Goal: Navigation & Orientation: Find specific page/section

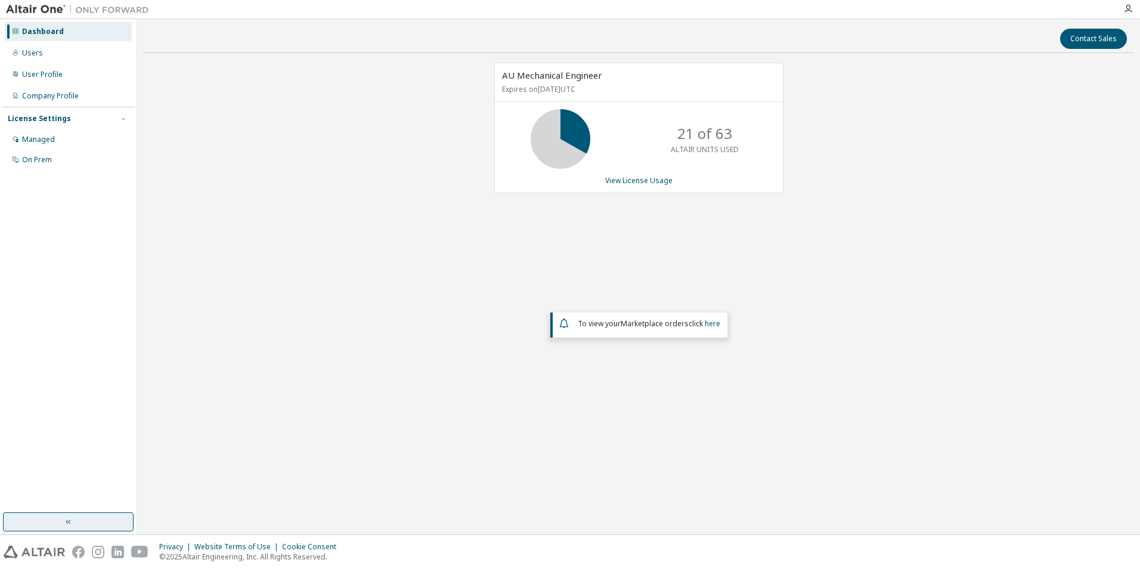
click at [68, 527] on button "button" at bounding box center [68, 521] width 131 height 19
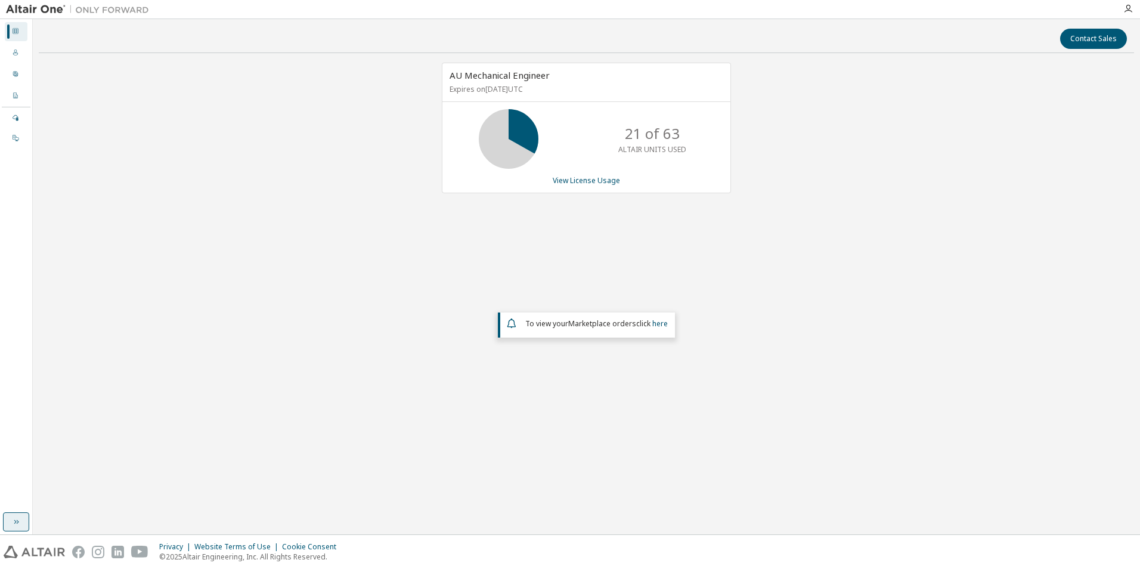
click at [12, 525] on icon "button" at bounding box center [16, 522] width 10 height 10
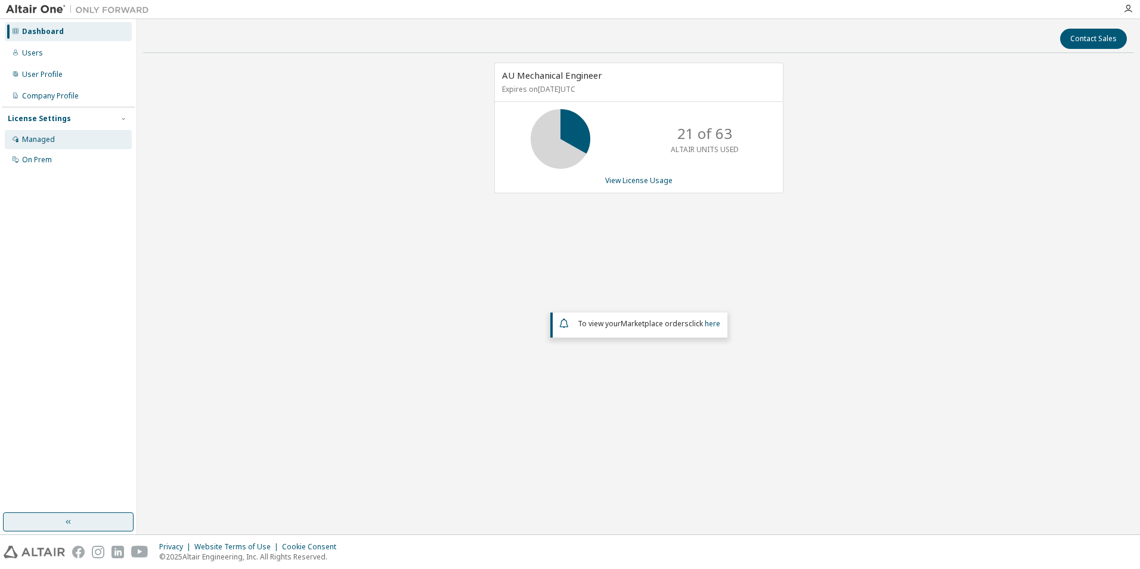
click at [38, 137] on div "Managed" at bounding box center [38, 140] width 33 height 10
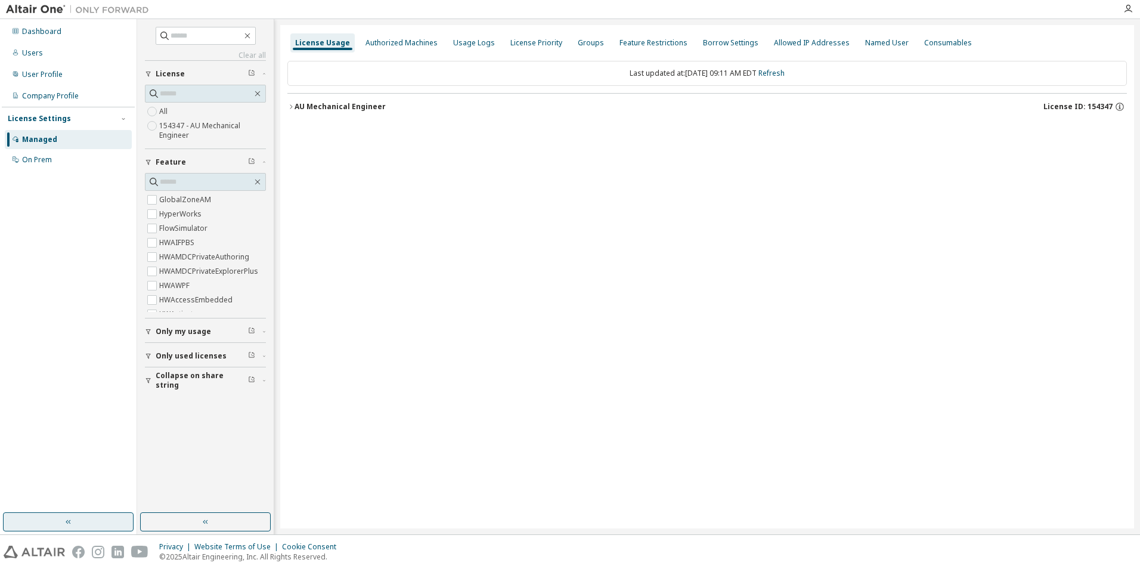
click at [290, 107] on icon "button" at bounding box center [290, 106] width 7 height 7
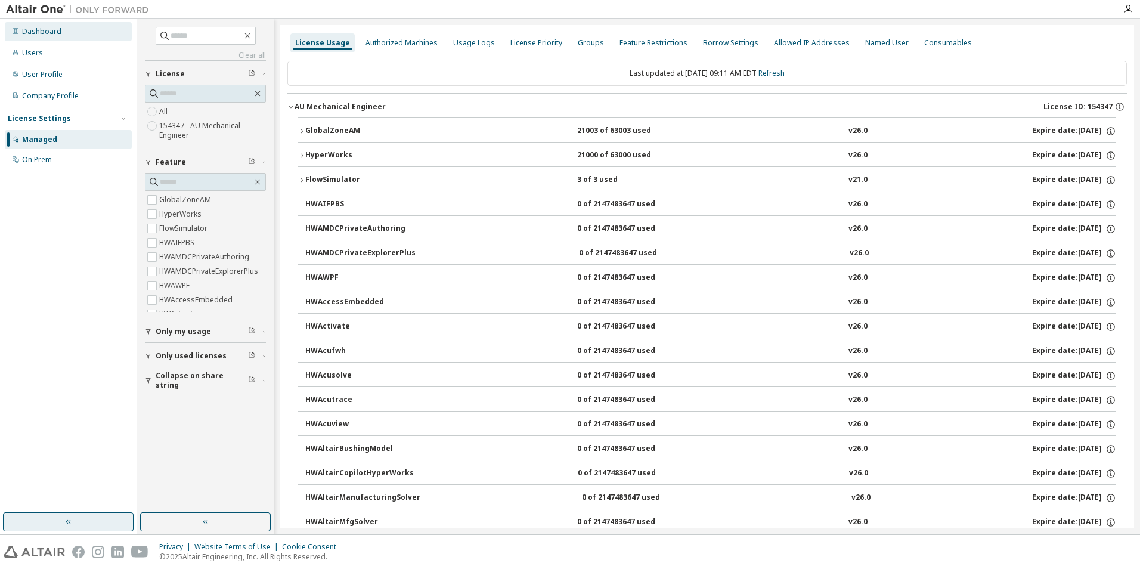
click at [32, 29] on div "Dashboard" at bounding box center [41, 32] width 39 height 10
